Goal: Find specific page/section: Find specific page/section

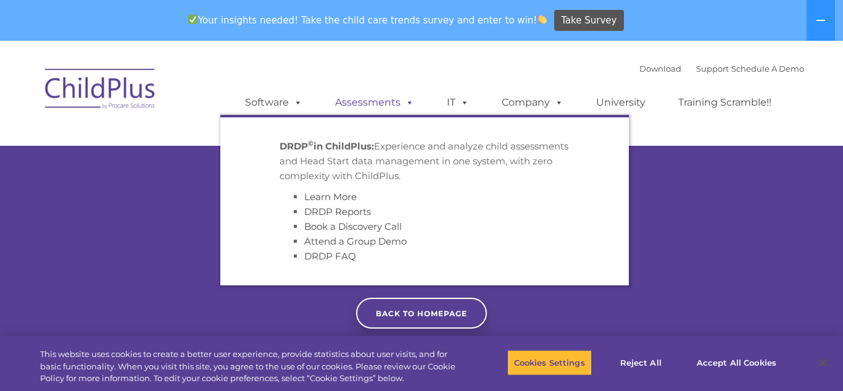
click at [386, 104] on link "Assessments" at bounding box center [375, 102] width 104 height 25
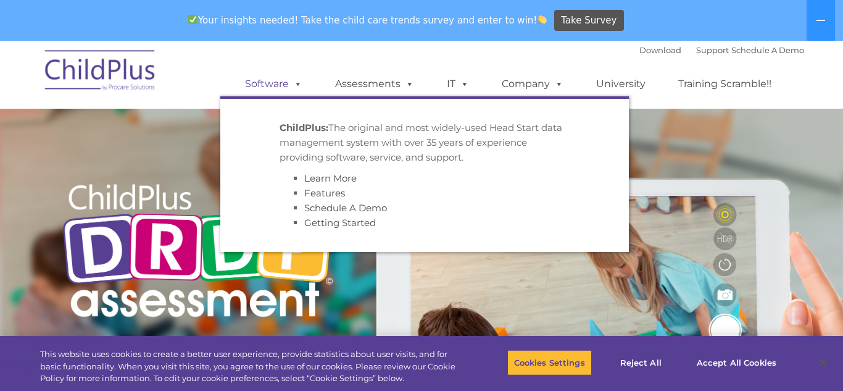
click at [281, 86] on link "Software" at bounding box center [274, 84] width 82 height 25
